Goal: Information Seeking & Learning: Learn about a topic

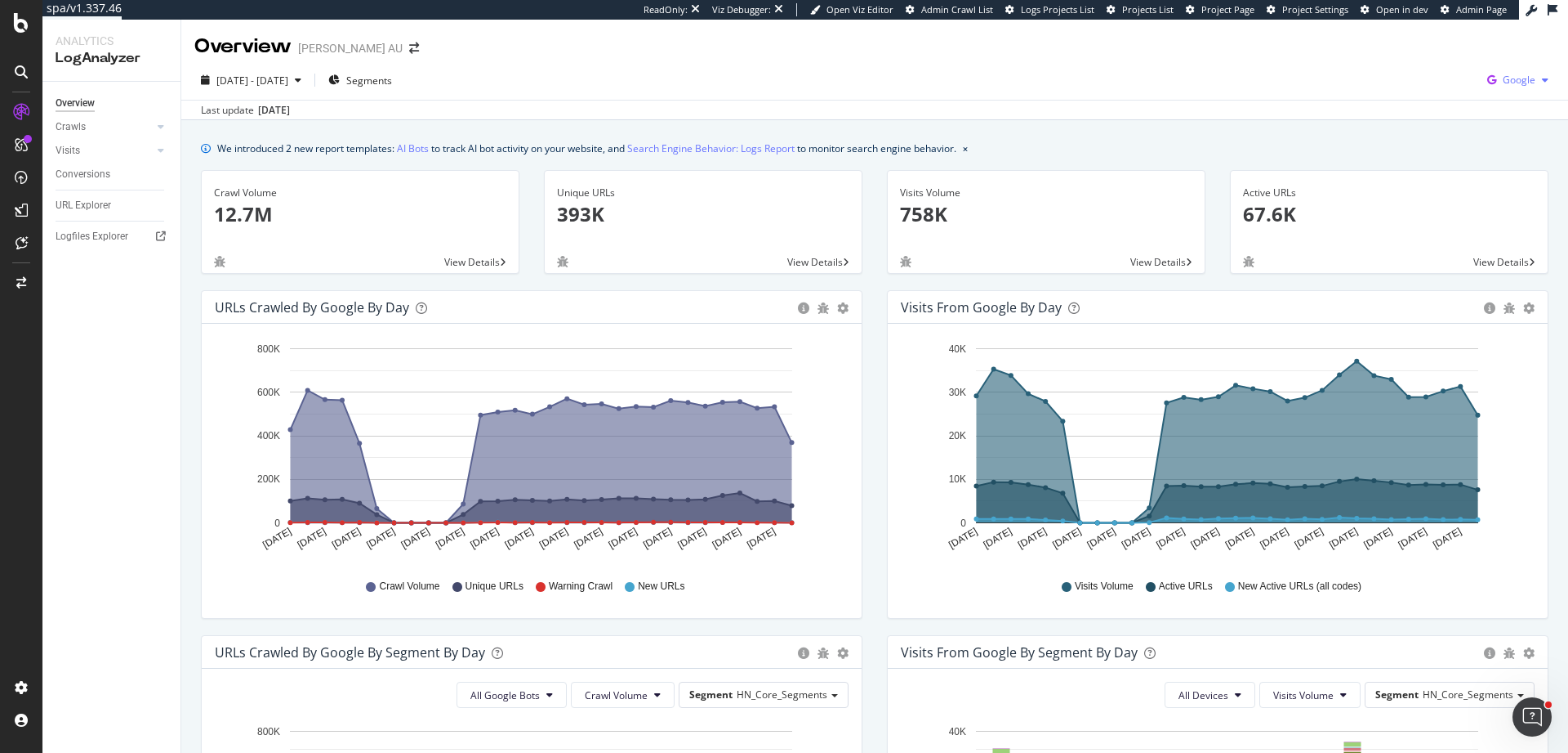
click at [1507, 92] on div "Google" at bounding box center [1518, 79] width 74 height 25
click at [1446, 103] on div "OpenAI" at bounding box center [1412, 95] width 113 height 24
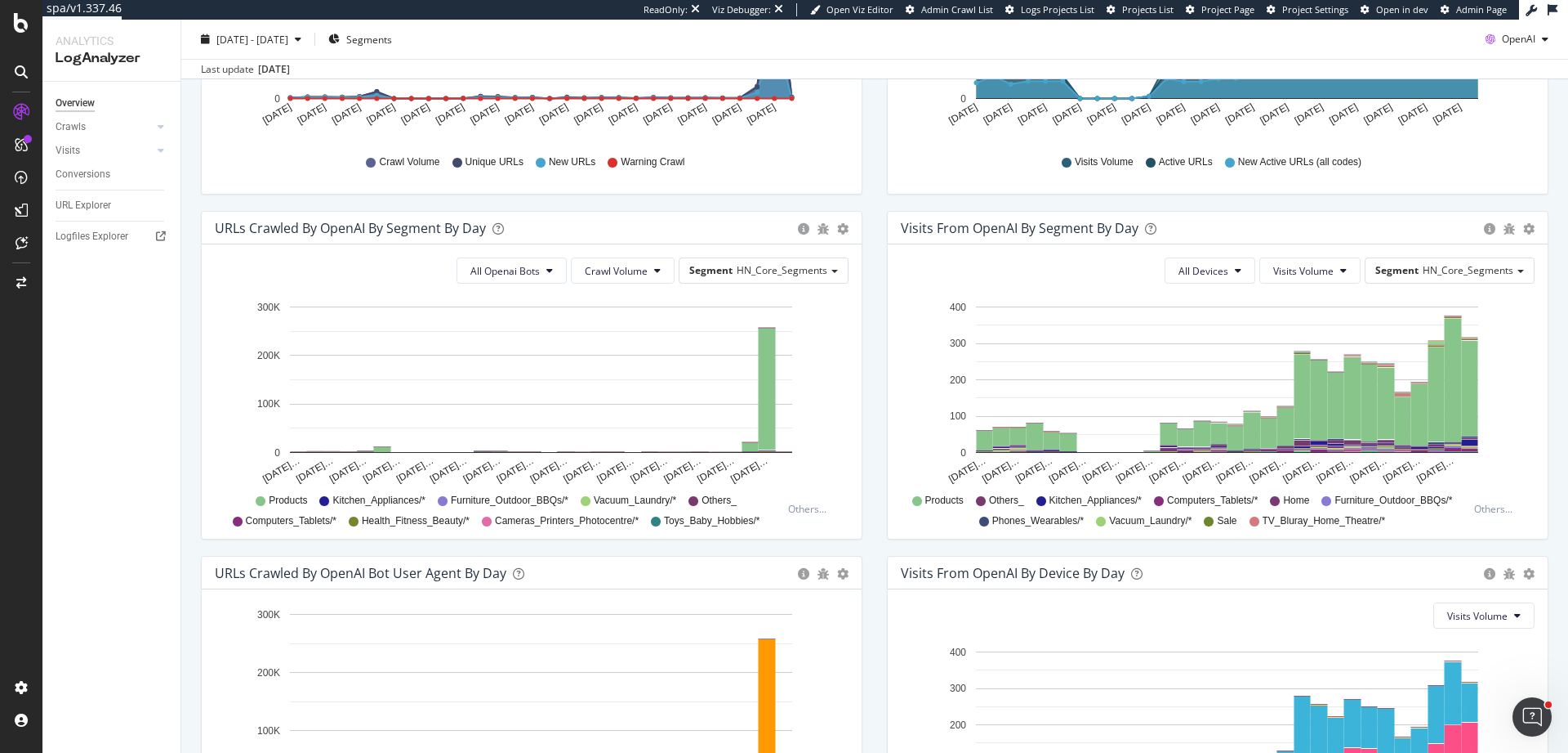
scroll to position [445, 0]
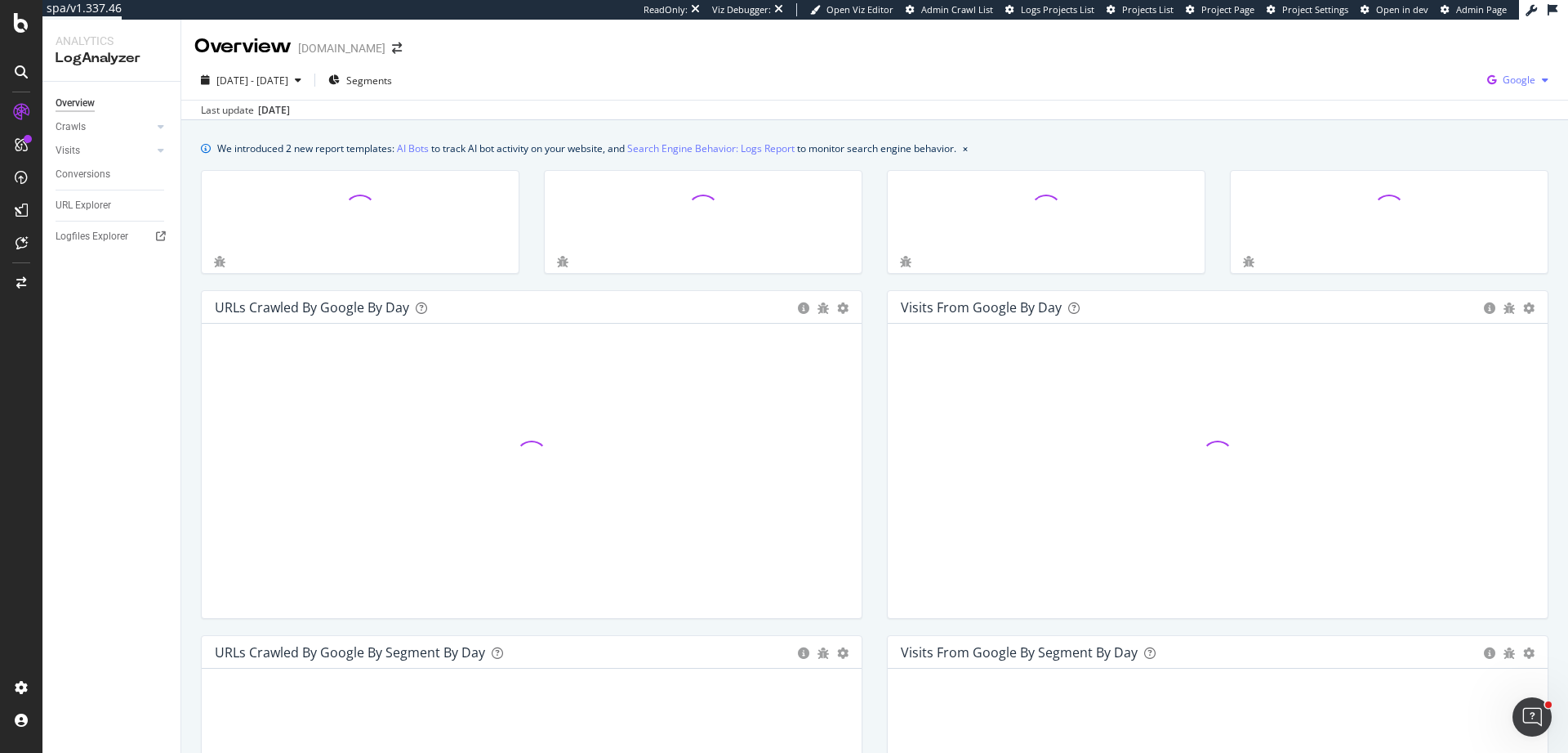
click at [1503, 86] on span "Google" at bounding box center [1519, 79] width 32 height 14
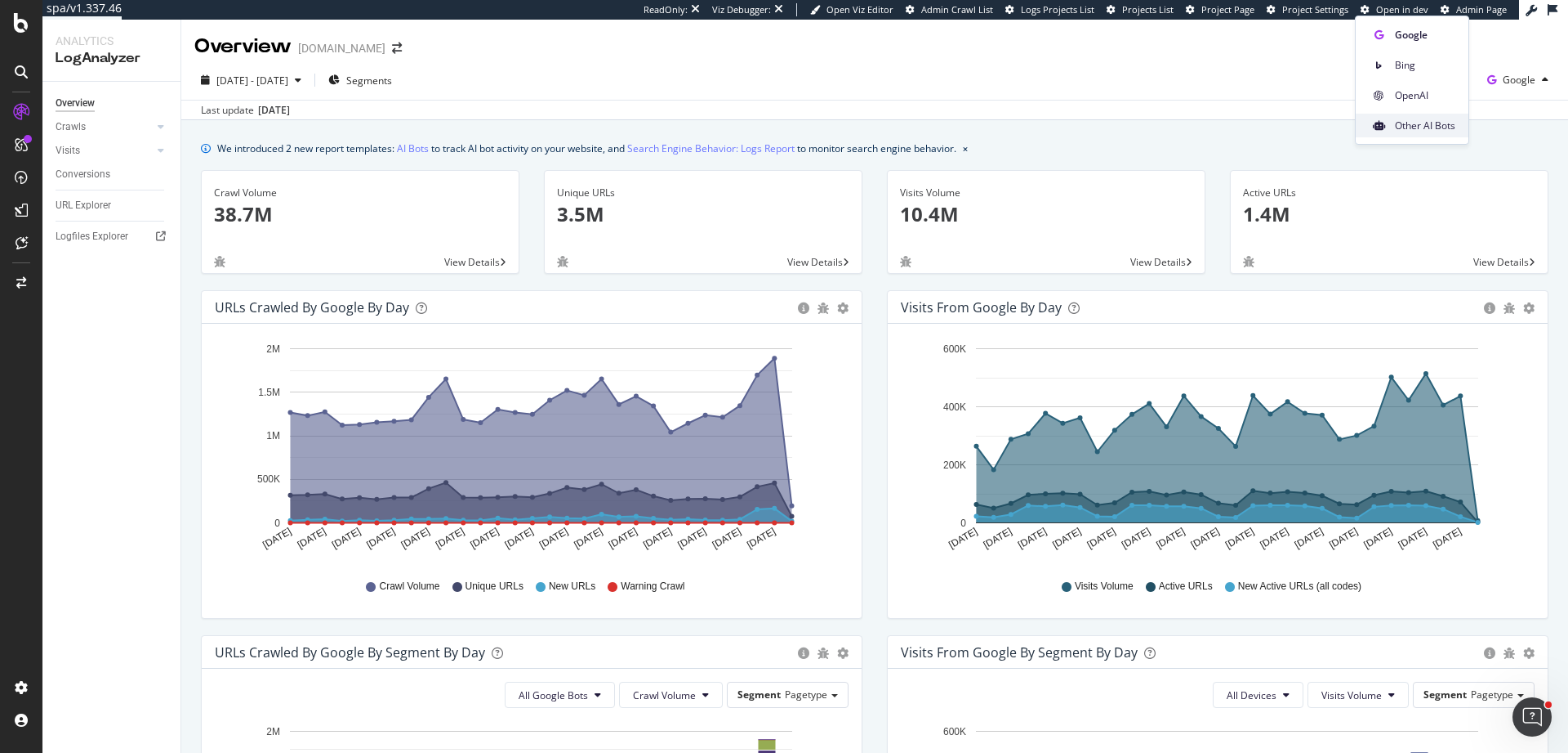
click at [1415, 124] on span "Other AI Bots" at bounding box center [1425, 126] width 60 height 15
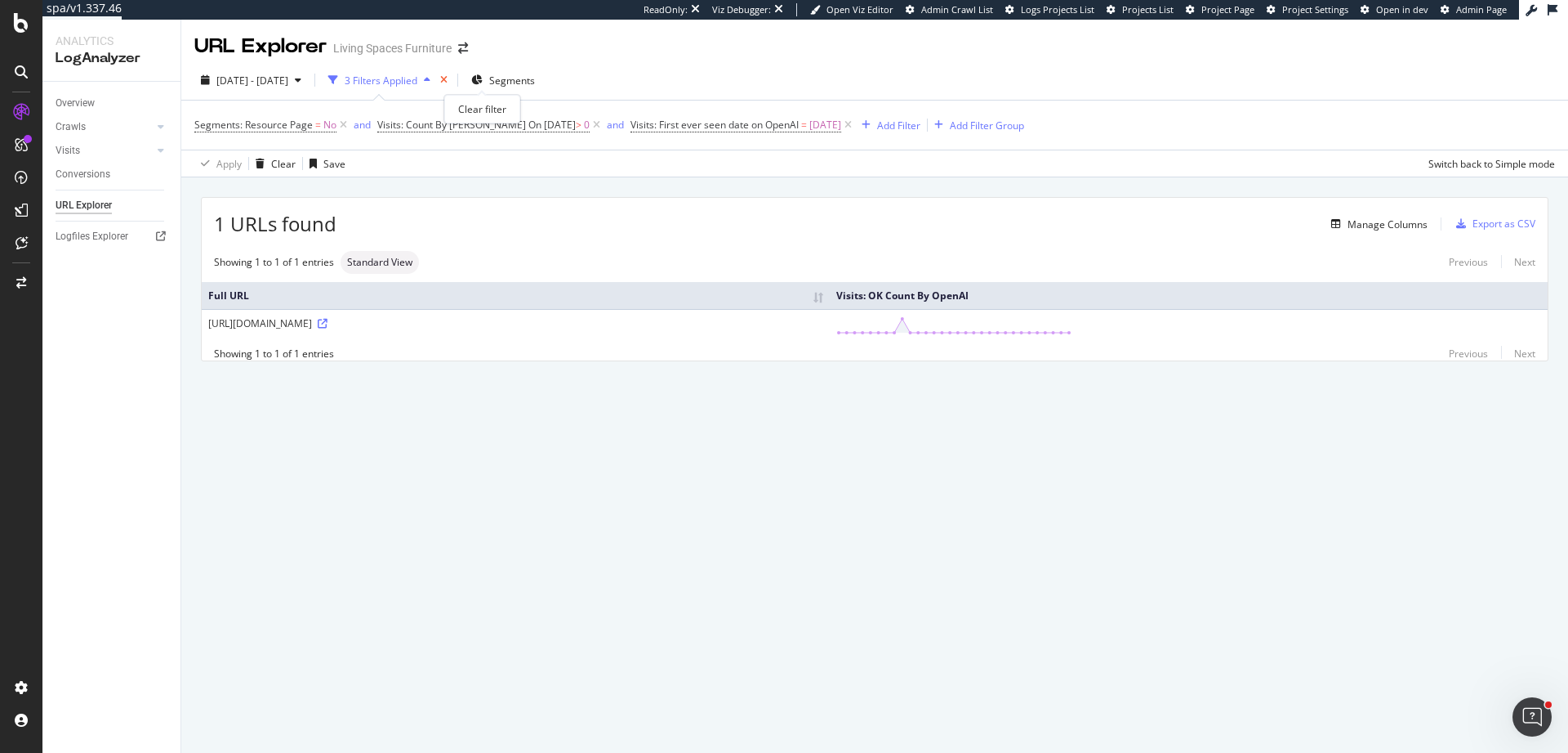
click at [448, 79] on icon "times" at bounding box center [444, 79] width 7 height 10
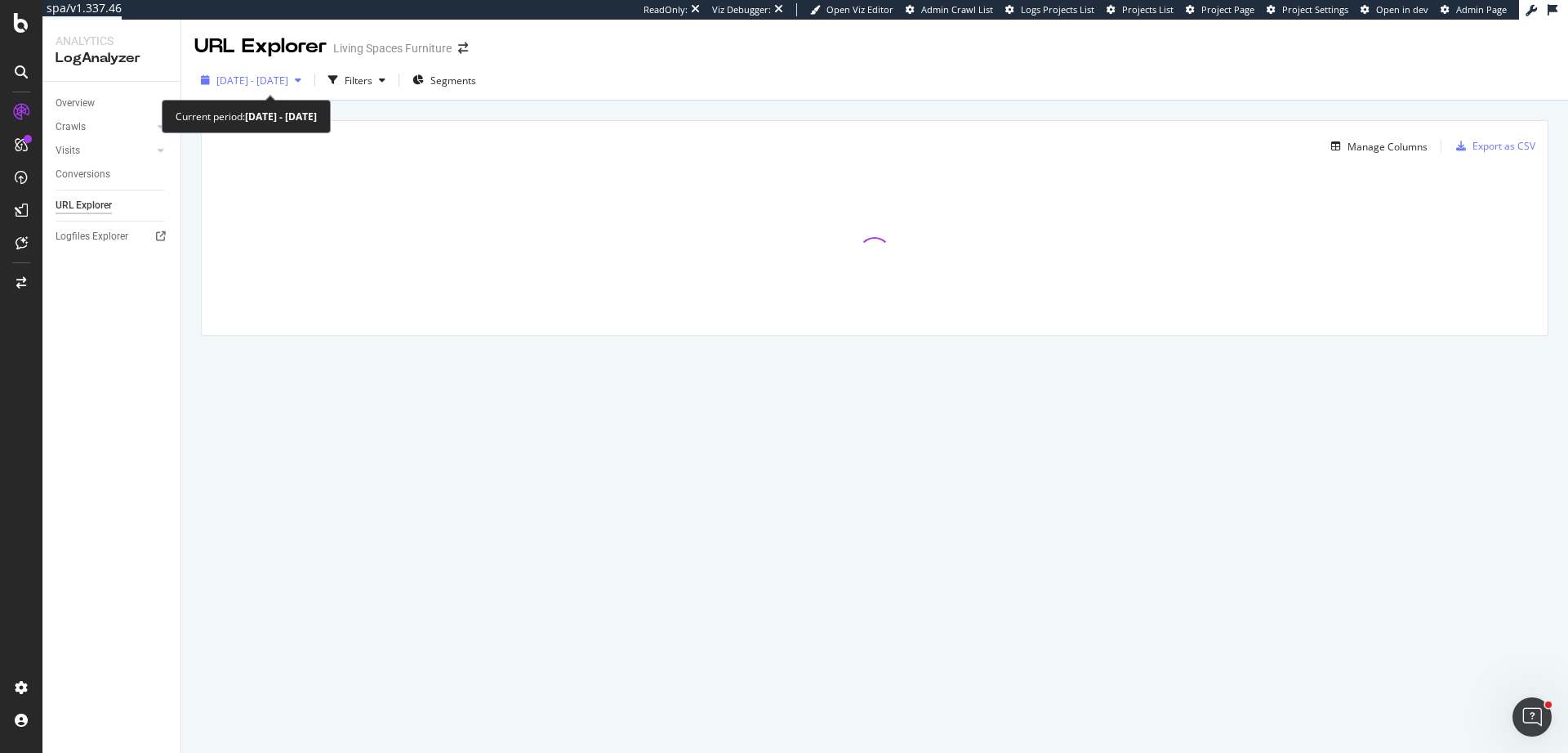
click at [274, 87] on span "2025 Jun. 28th - Jul. 27th" at bounding box center [252, 80] width 72 height 14
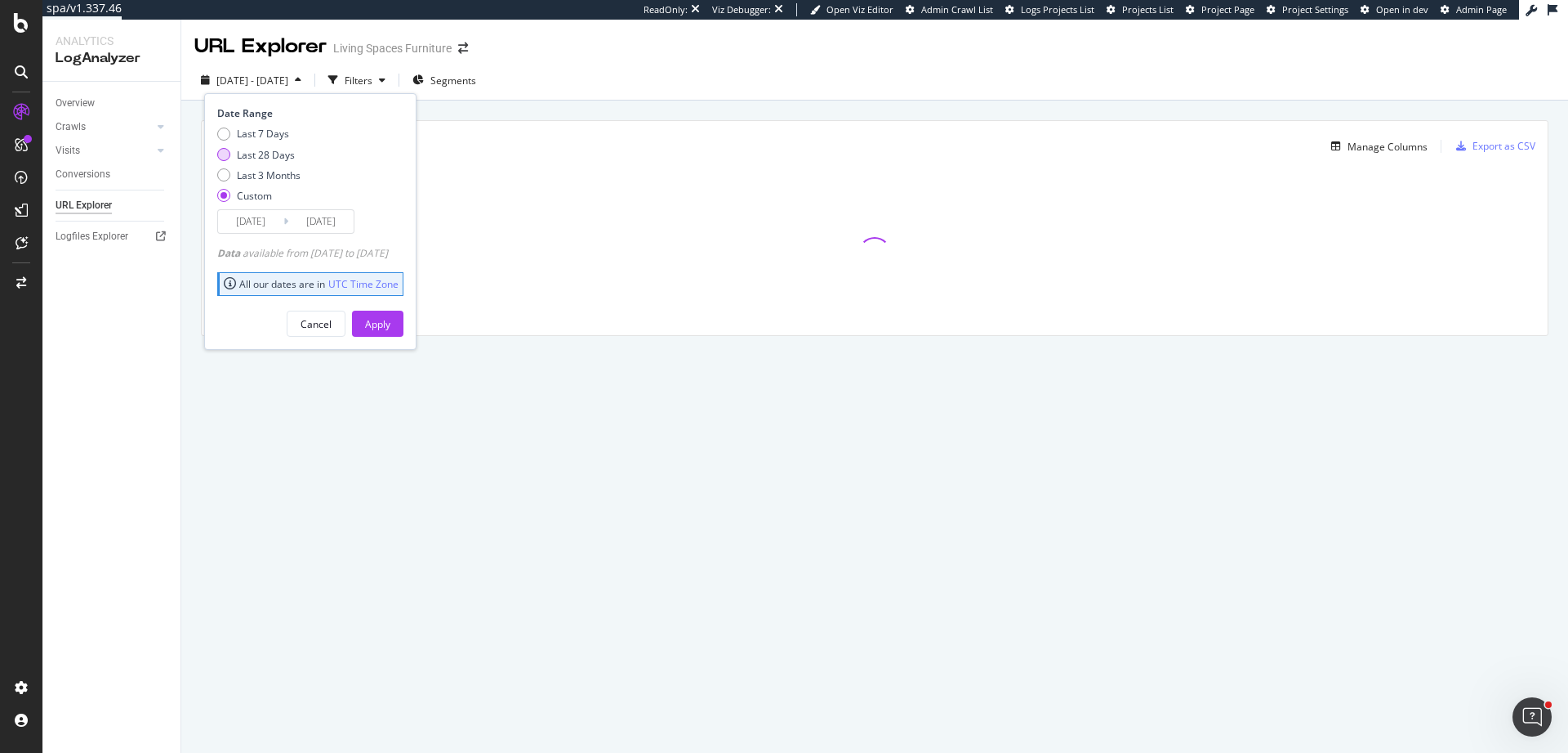
click at [275, 158] on div "Last 28 Days" at bounding box center [266, 154] width 58 height 14
type input "2025/08/30"
type input "2025/09/26"
click at [391, 322] on div "Apply" at bounding box center [377, 323] width 25 height 14
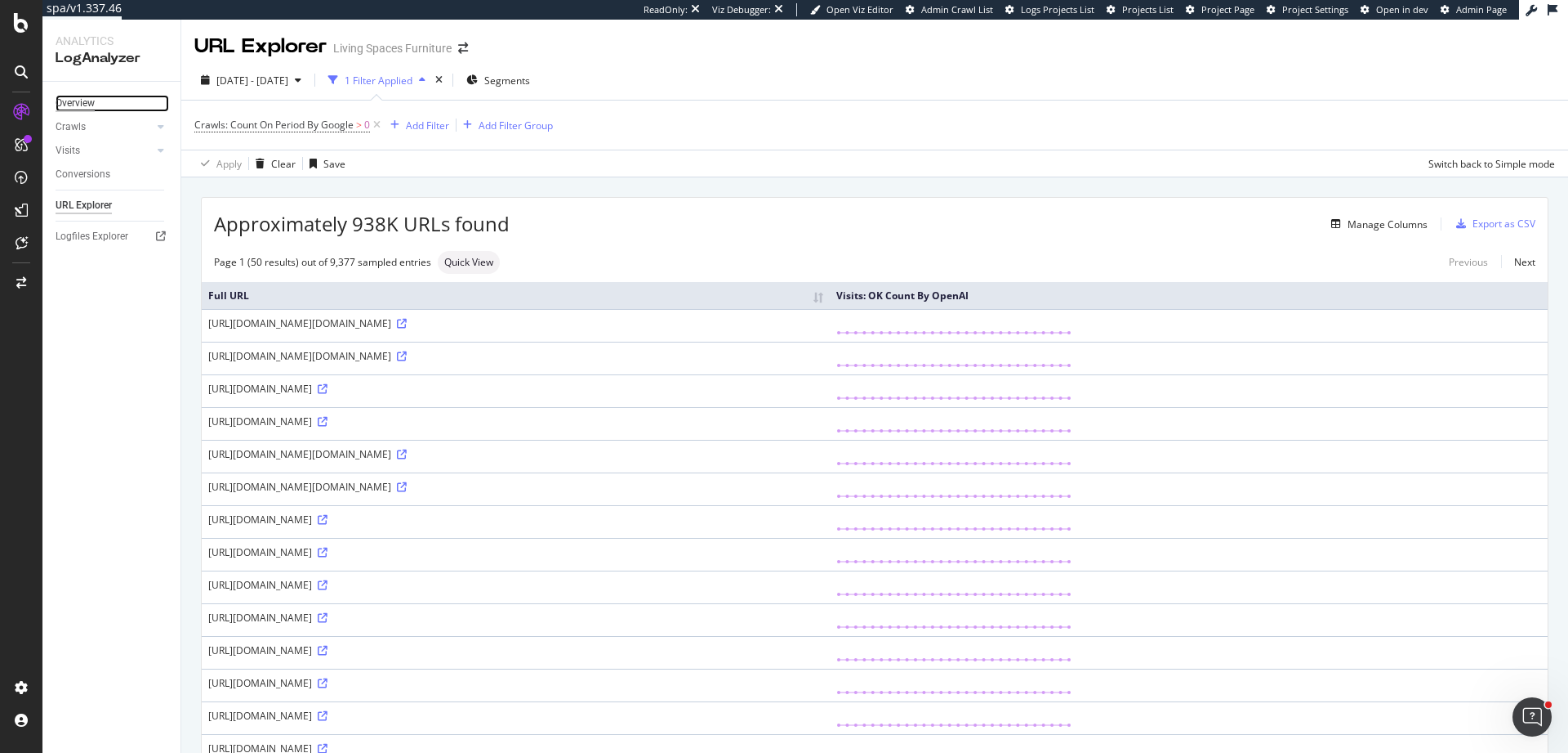
click at [89, 103] on div "Overview" at bounding box center [75, 103] width 39 height 18
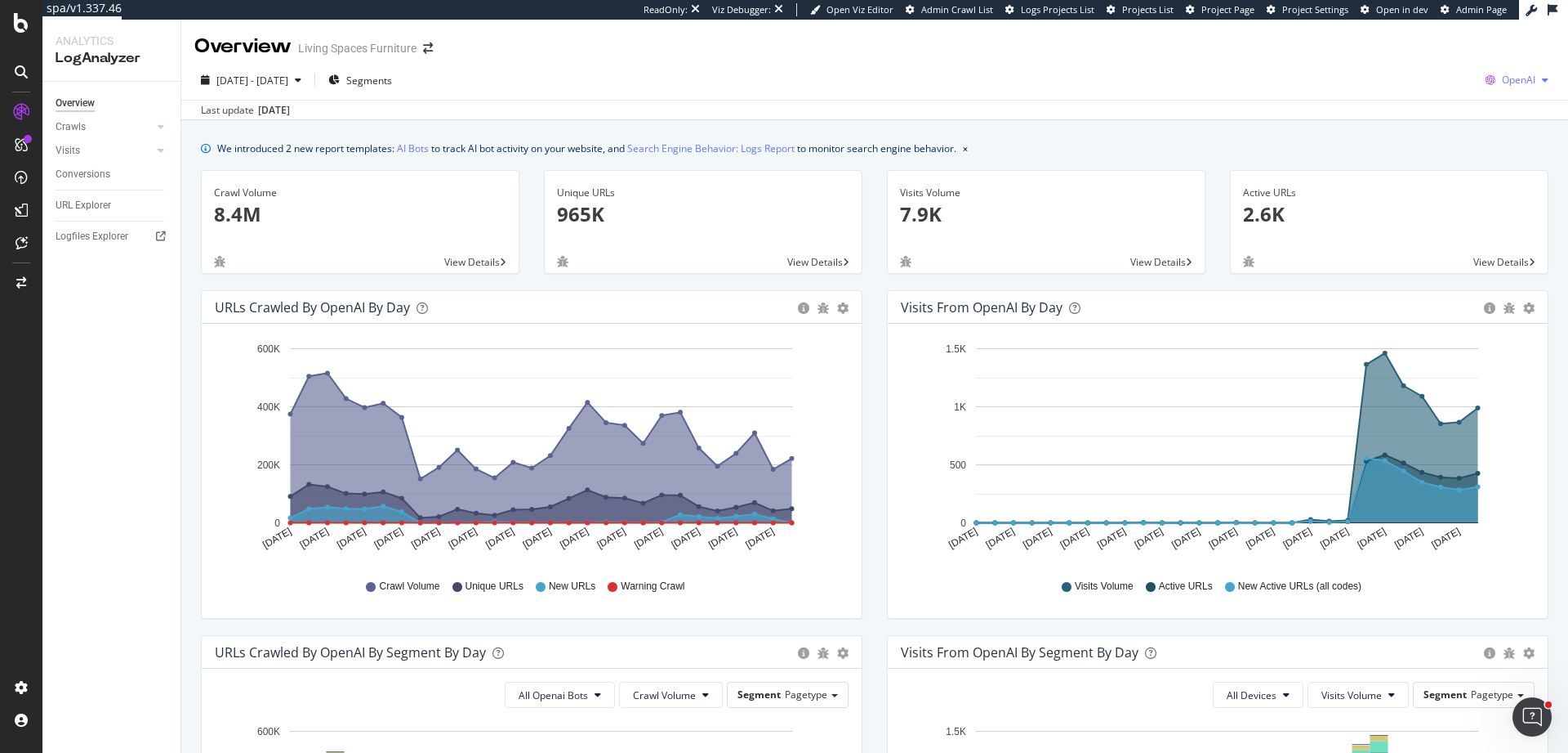
click at [1506, 80] on span "OpenAI" at bounding box center [1519, 79] width 33 height 14
click at [1416, 126] on span "Other AI Bots" at bounding box center [1422, 126] width 60 height 15
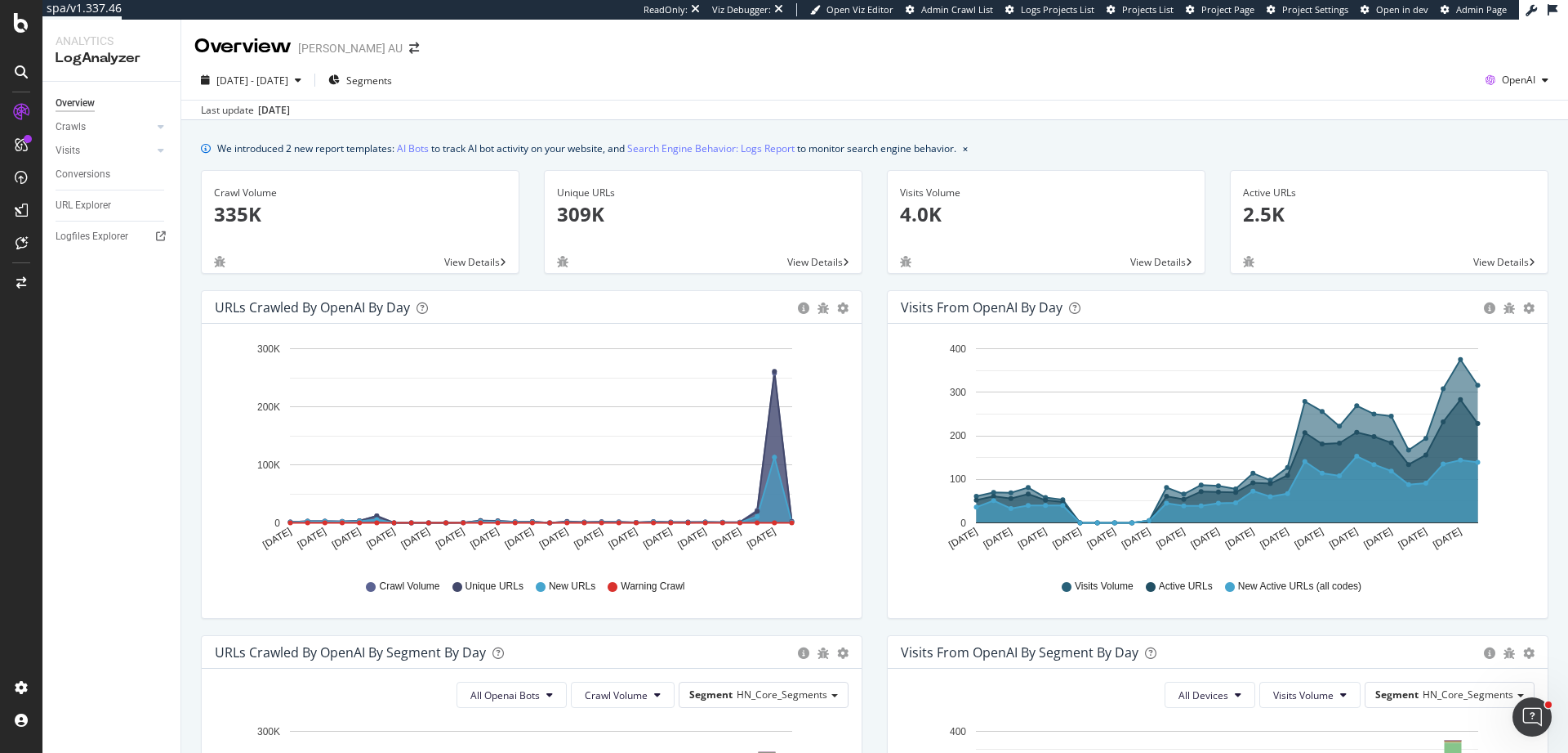
scroll to position [445, 0]
